Goal: Use online tool/utility: Utilize a website feature to perform a specific function

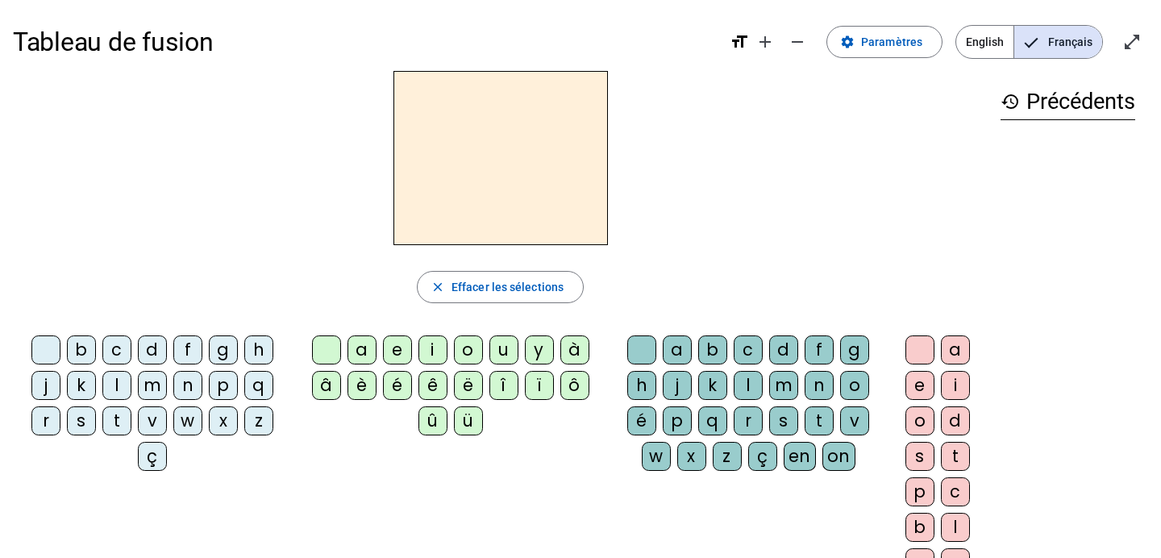
click at [365, 351] on div "a" at bounding box center [362, 349] width 29 height 29
click at [150, 386] on div "m" at bounding box center [152, 385] width 29 height 29
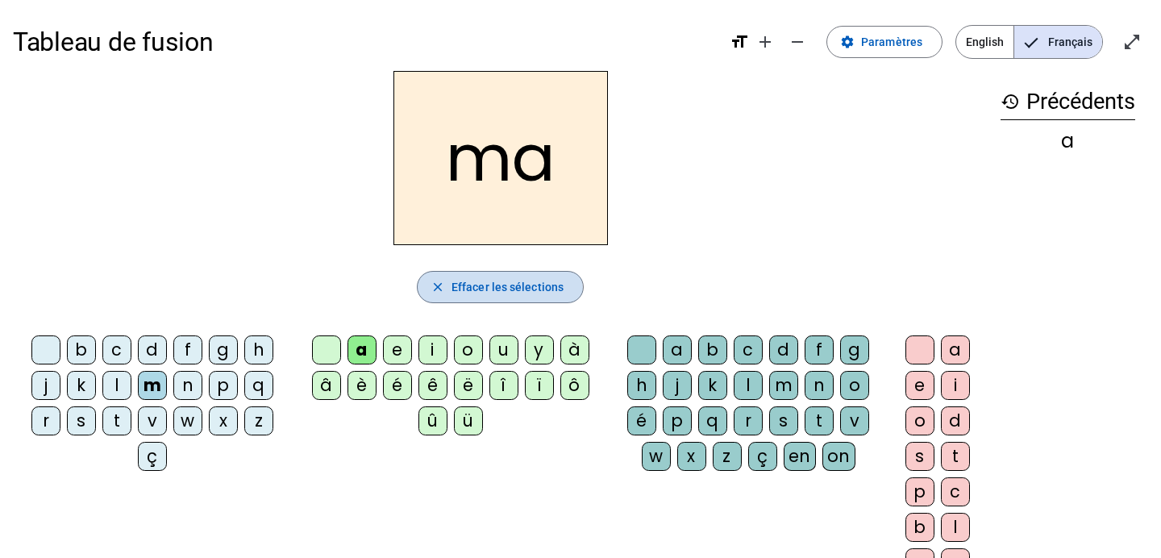
click at [436, 290] on mat-icon "close" at bounding box center [438, 287] width 15 height 15
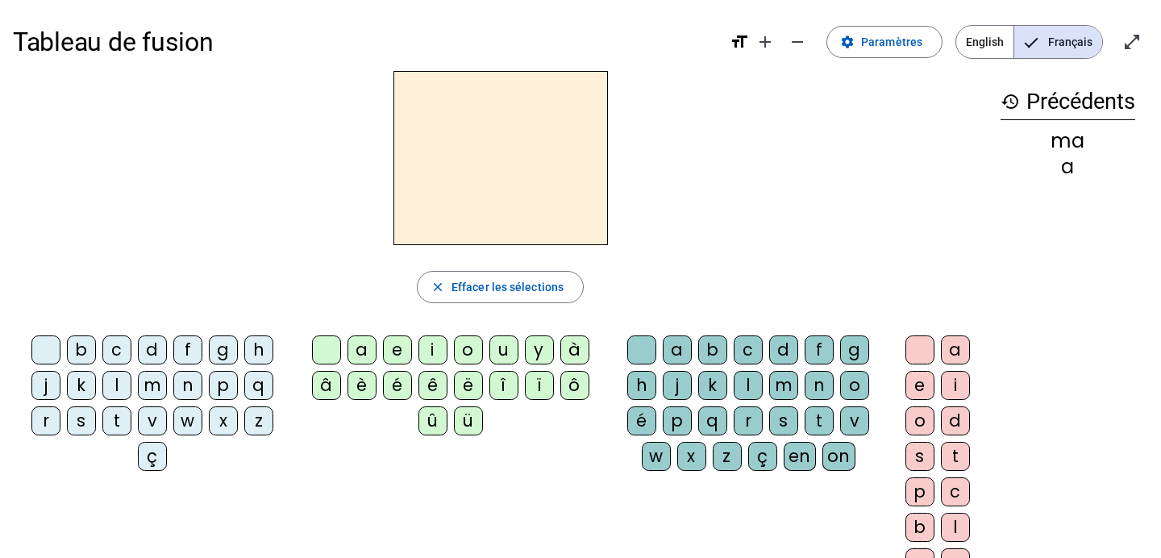
click at [356, 348] on div "a" at bounding box center [362, 349] width 29 height 29
click at [107, 420] on div "t" at bounding box center [116, 420] width 29 height 29
click at [81, 423] on div "s" at bounding box center [81, 420] width 29 height 29
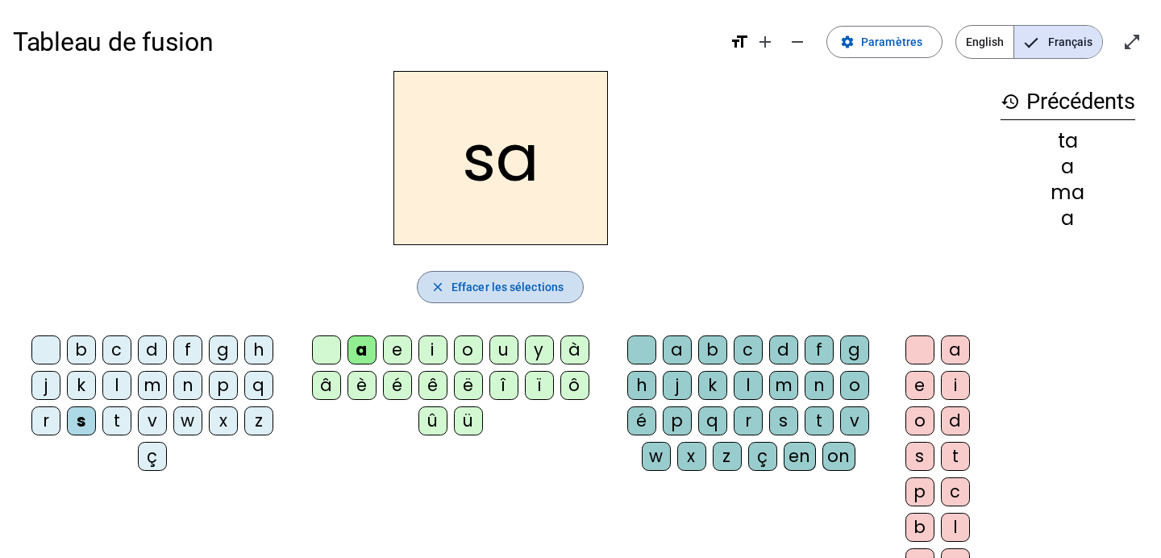
click at [426, 287] on span "button" at bounding box center [500, 287] width 165 height 39
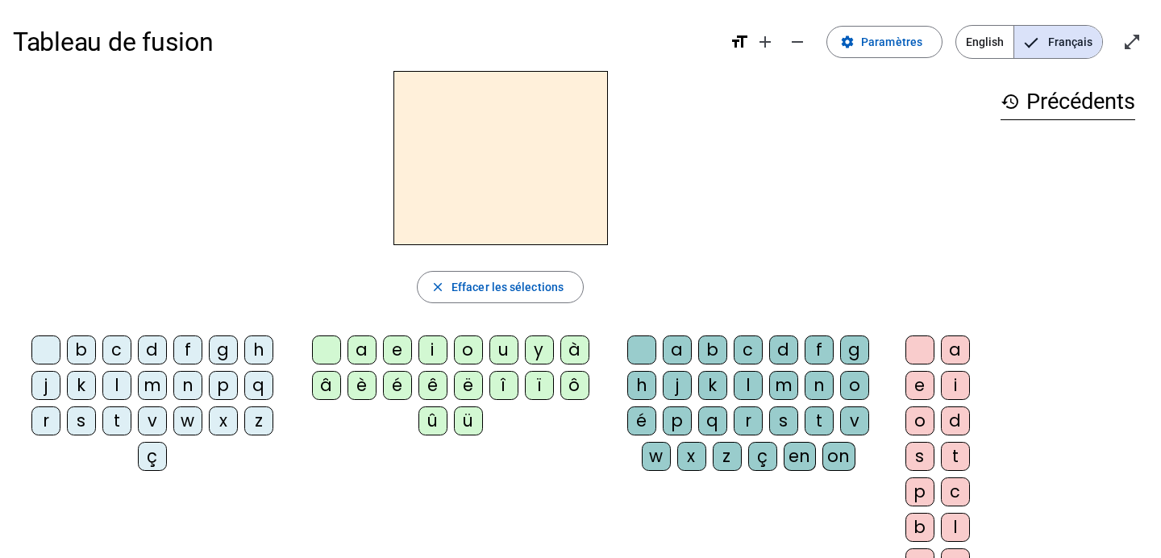
click at [151, 386] on div "m" at bounding box center [152, 385] width 29 height 29
click at [465, 351] on div "o" at bounding box center [468, 349] width 29 height 29
click at [431, 348] on div "i" at bounding box center [433, 349] width 29 height 29
click at [465, 352] on div "o" at bounding box center [468, 349] width 29 height 29
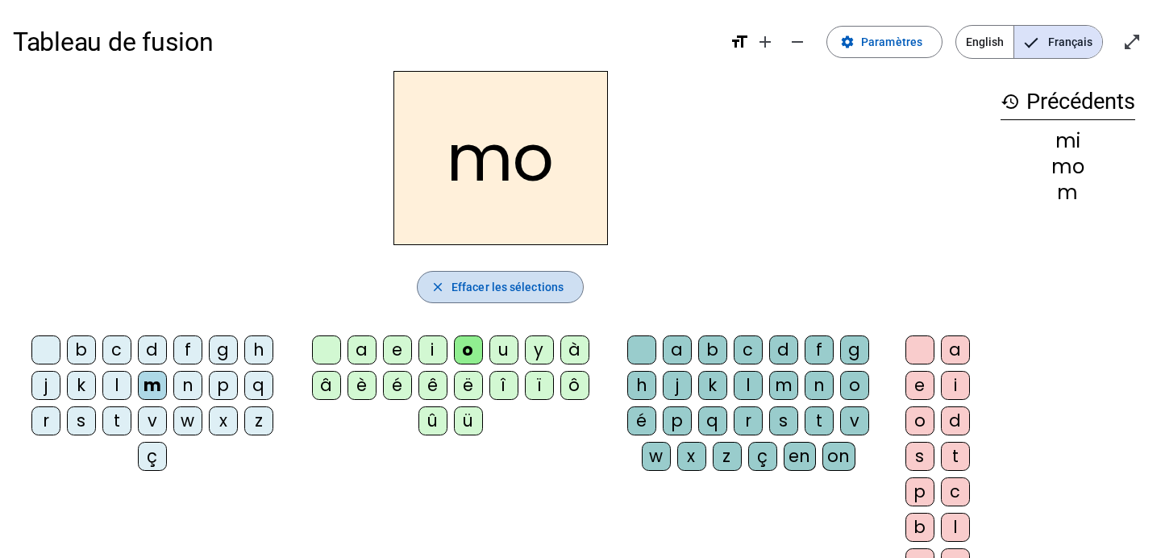
click at [445, 289] on span "button" at bounding box center [500, 287] width 165 height 39
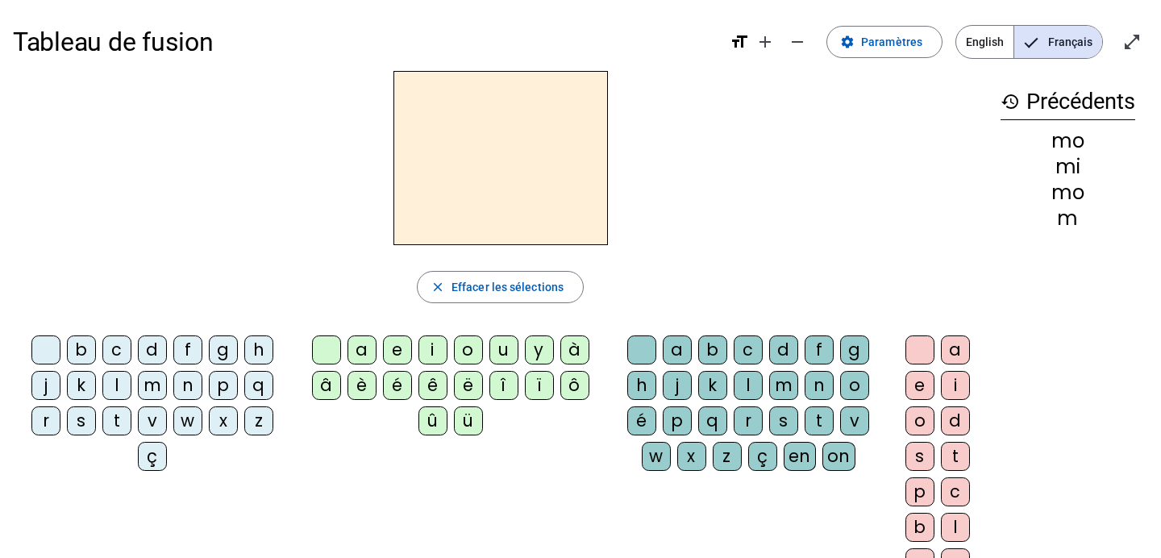
click at [155, 389] on div "m" at bounding box center [152, 385] width 29 height 29
click at [465, 357] on div "o" at bounding box center [468, 349] width 29 height 29
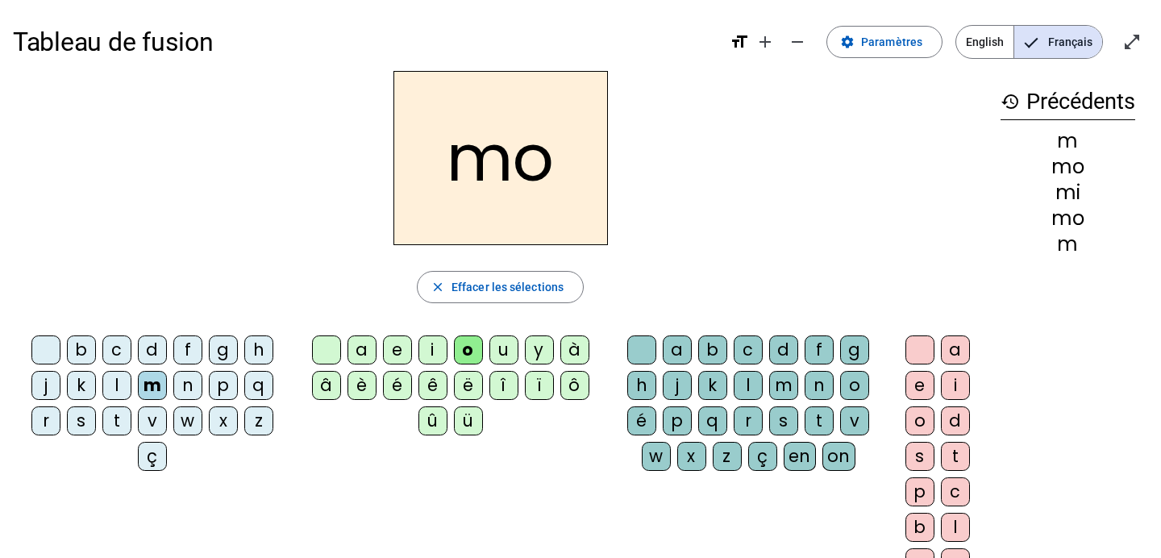
click at [448, 357] on letter-bubble "i" at bounding box center [436, 352] width 35 height 35
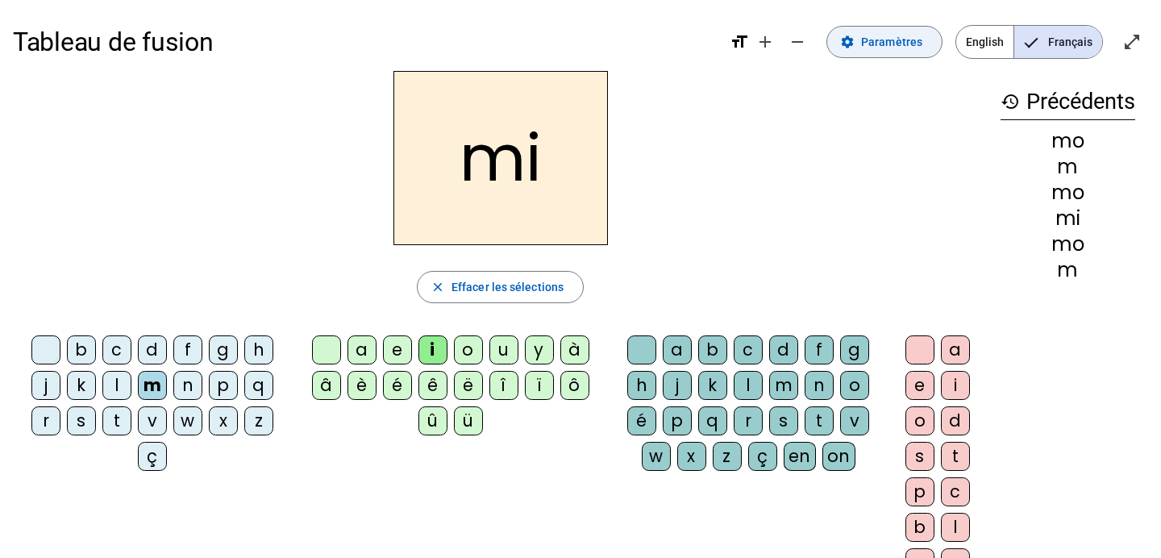
click at [876, 44] on span "Paramètres" at bounding box center [891, 41] width 61 height 19
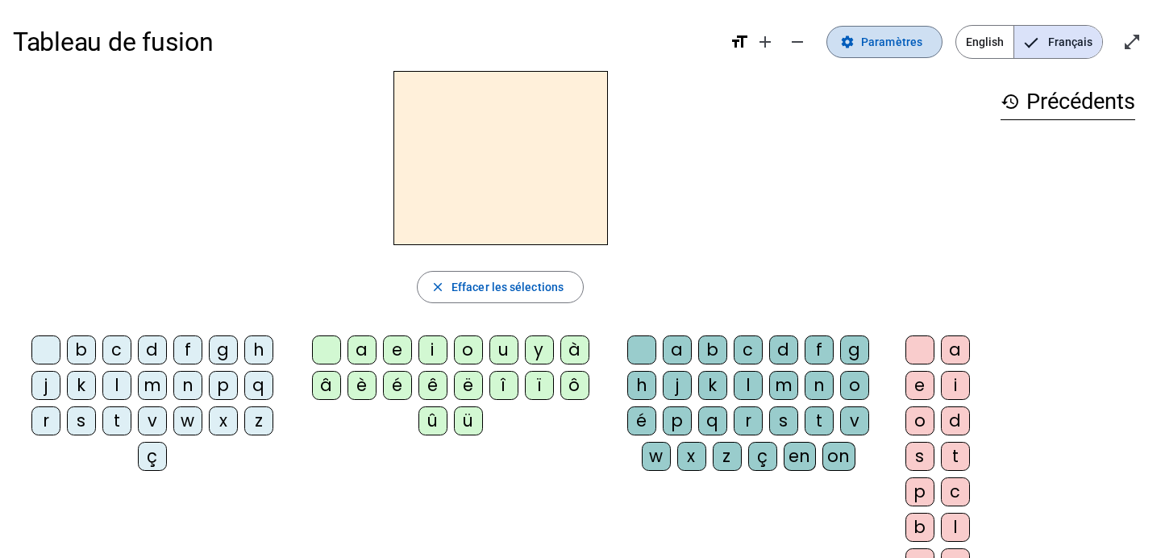
click at [861, 45] on span at bounding box center [884, 42] width 115 height 39
